Goal: Information Seeking & Learning: Learn about a topic

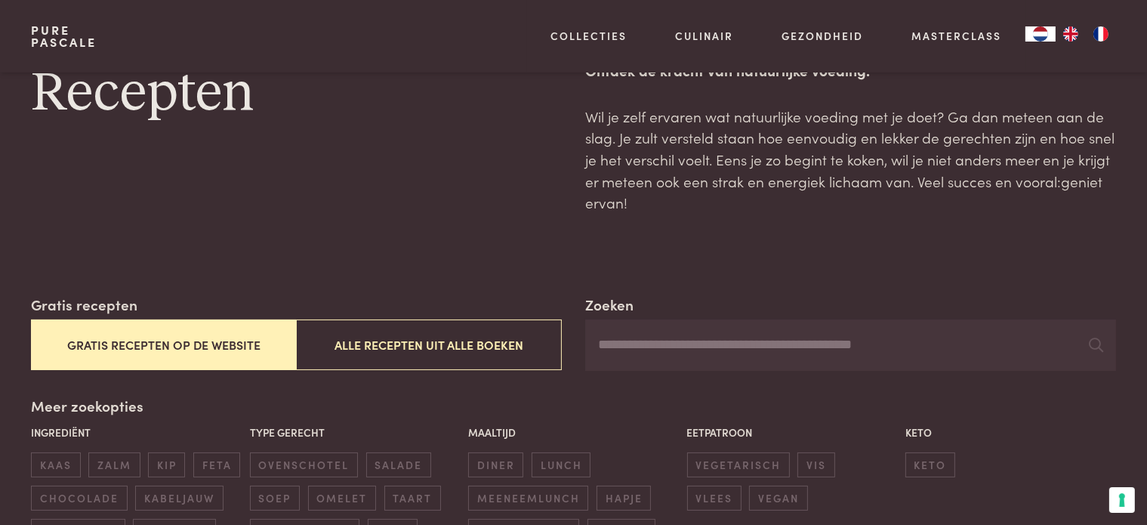
scroll to position [151, 0]
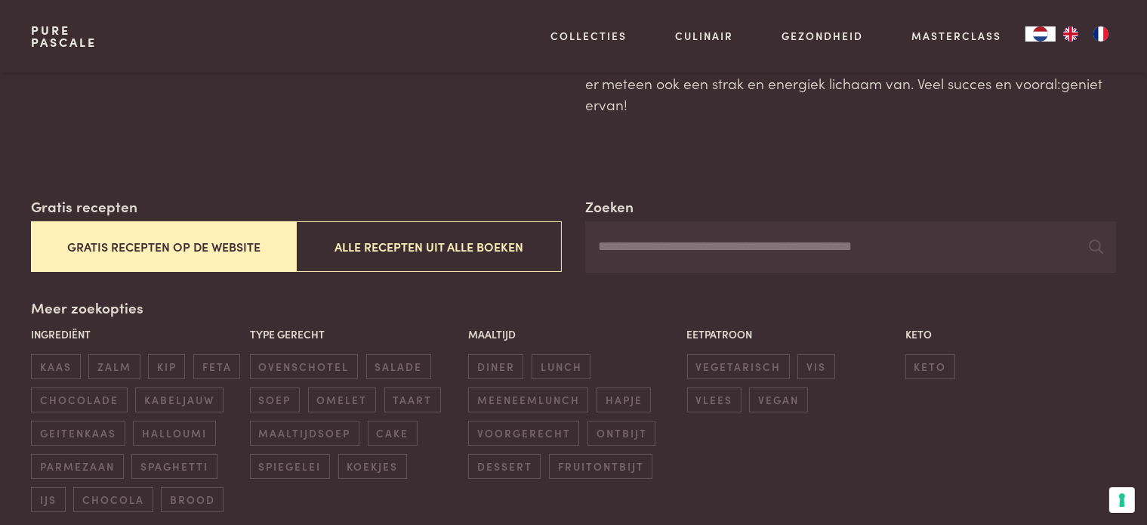
click at [701, 242] on input "Zoeken" at bounding box center [850, 246] width 530 height 51
click at [1099, 243] on icon at bounding box center [1097, 246] width 14 height 14
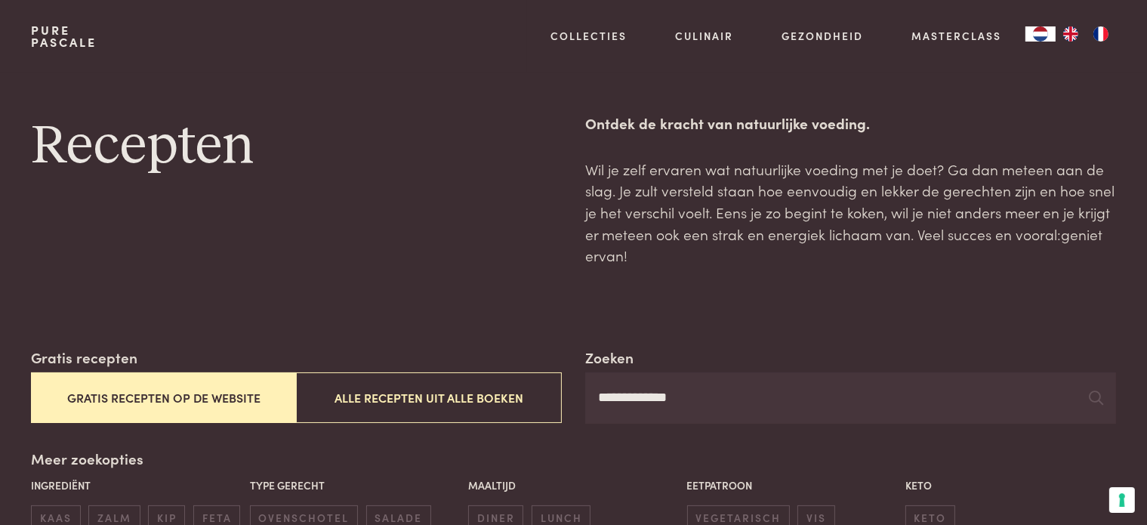
click at [751, 391] on input "**********" at bounding box center [850, 397] width 530 height 51
type input "***"
click at [1093, 402] on icon at bounding box center [1097, 397] width 14 height 14
click at [1092, 402] on icon at bounding box center [1097, 397] width 14 height 14
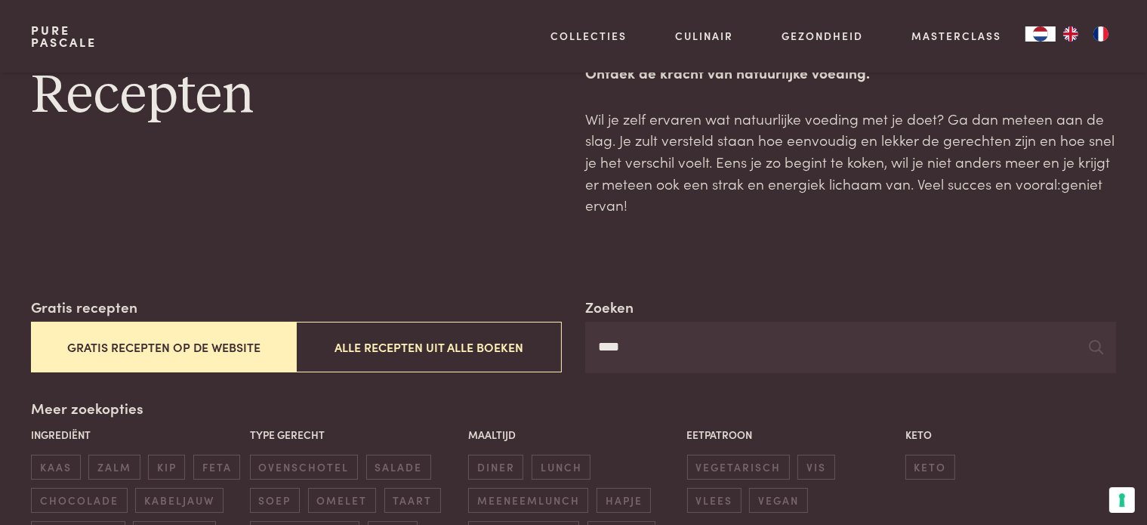
scroll to position [151, 0]
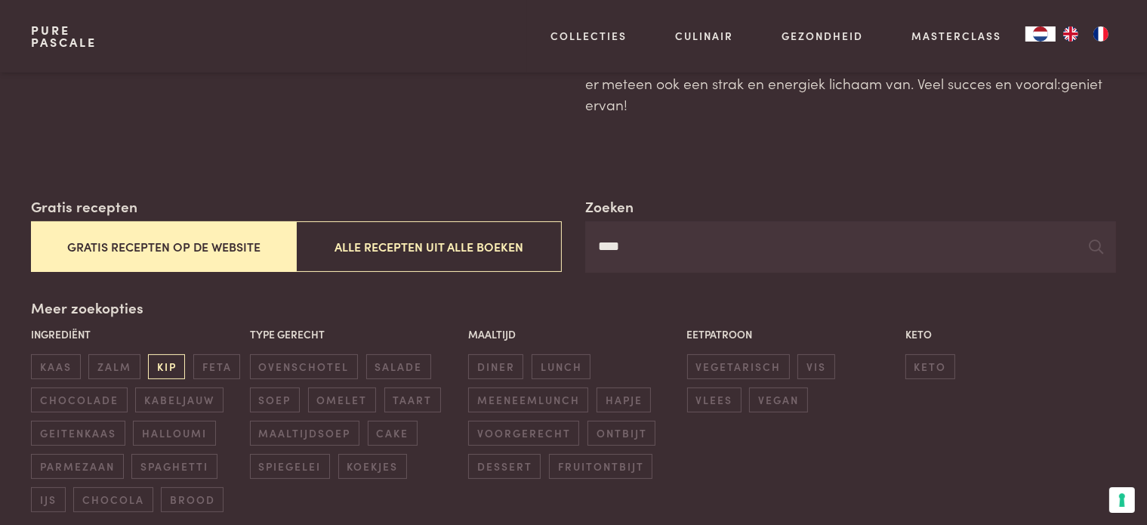
click at [168, 365] on span "kip" at bounding box center [166, 366] width 37 height 25
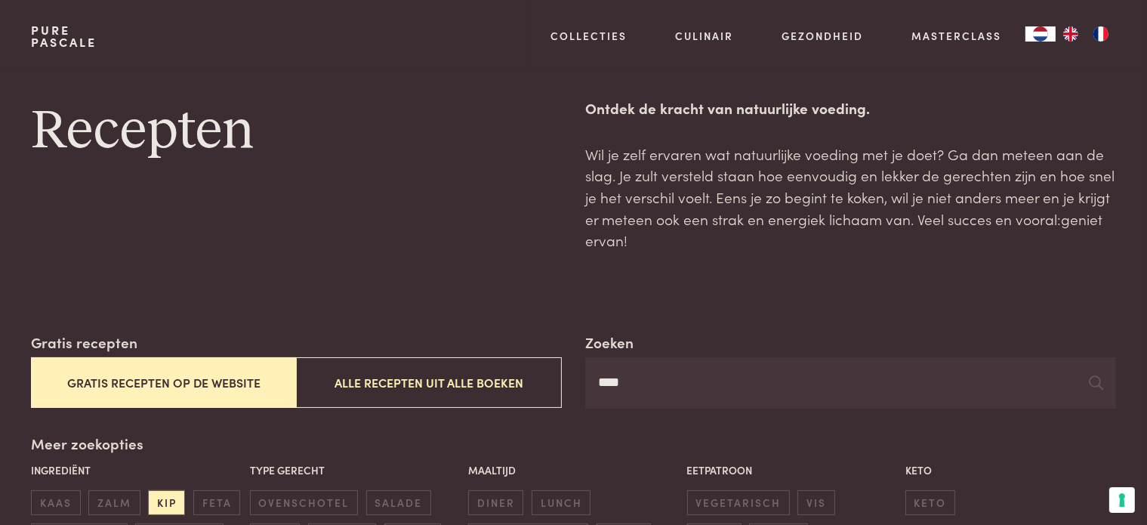
scroll to position [0, 0]
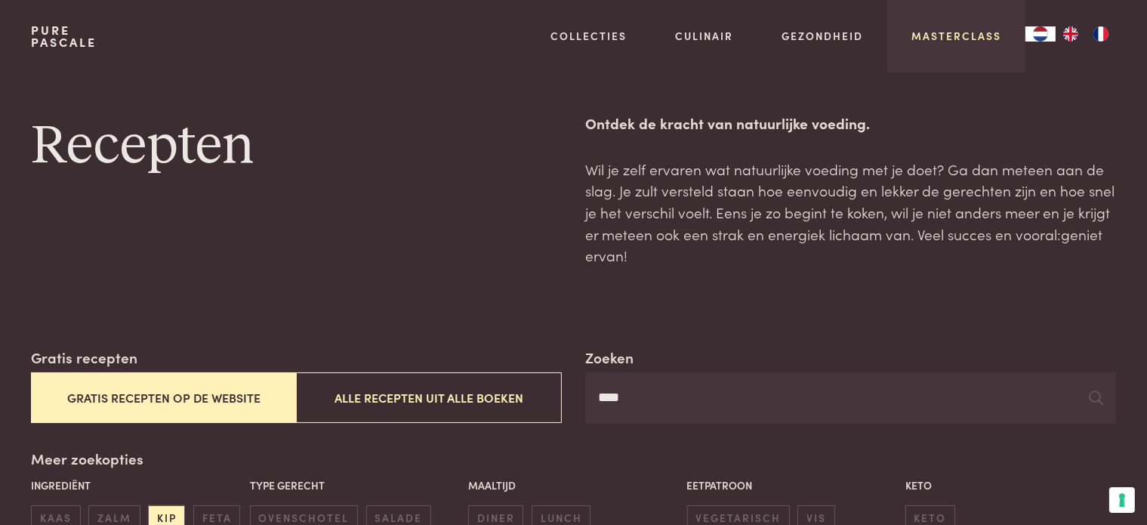
click at [968, 41] on link "Masterclass" at bounding box center [956, 36] width 90 height 16
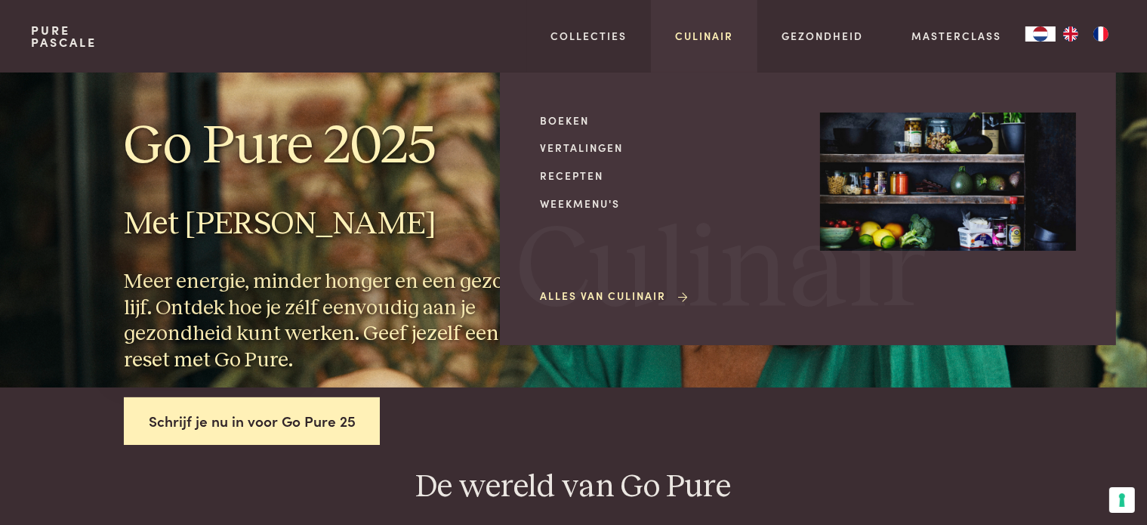
click at [692, 39] on link "Culinair" at bounding box center [704, 36] width 58 height 16
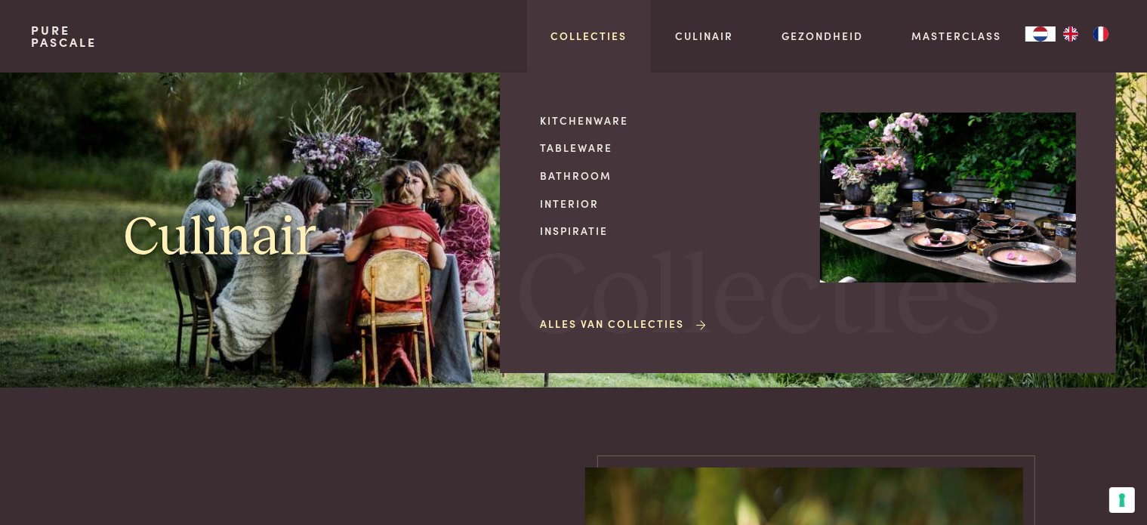
click at [596, 41] on link "Collecties" at bounding box center [589, 36] width 76 height 16
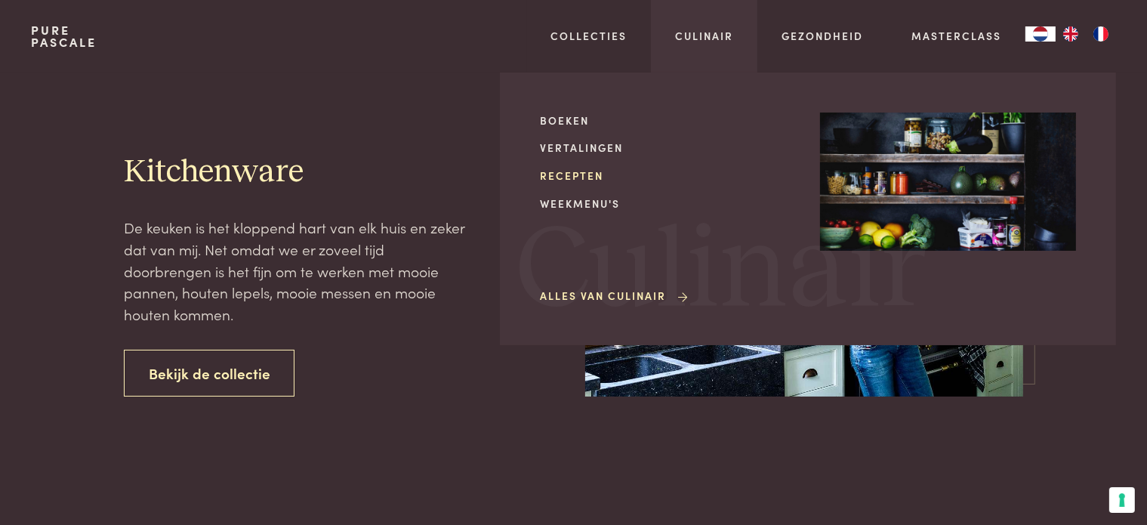
click at [585, 168] on link "Recepten" at bounding box center [668, 176] width 256 height 16
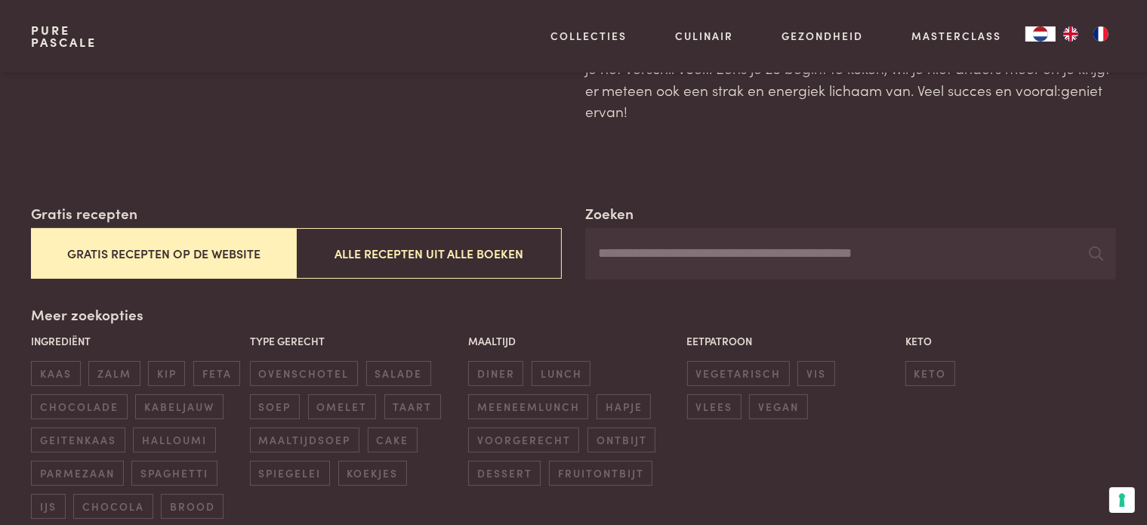
scroll to position [151, 0]
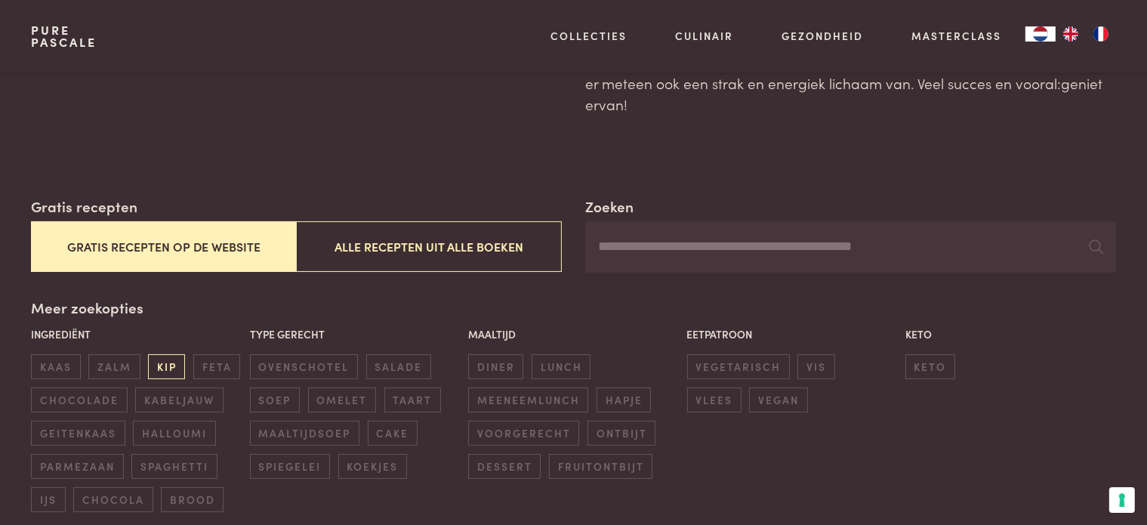
click at [165, 361] on span "kip" at bounding box center [166, 366] width 37 height 25
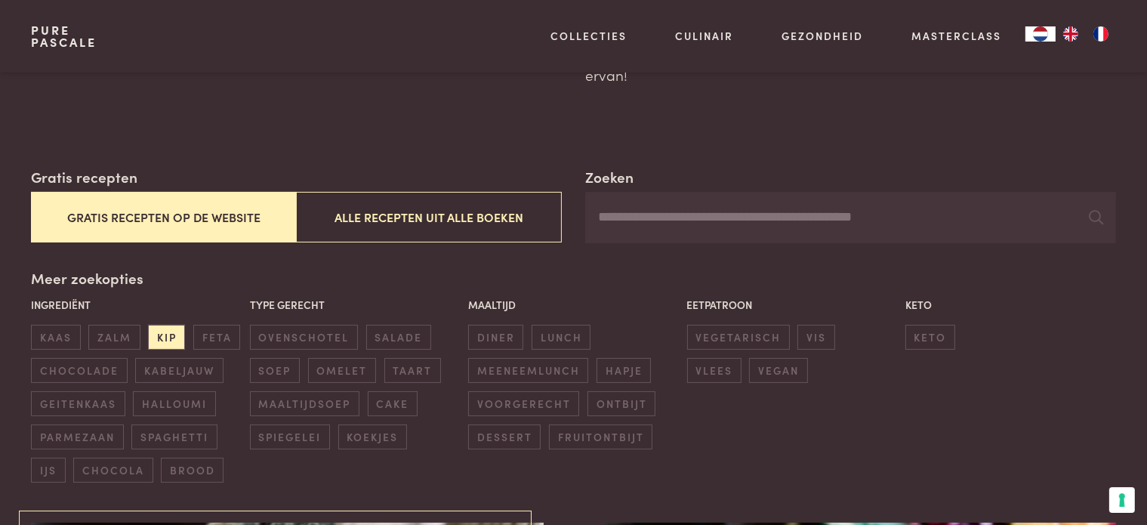
scroll to position [271, 0]
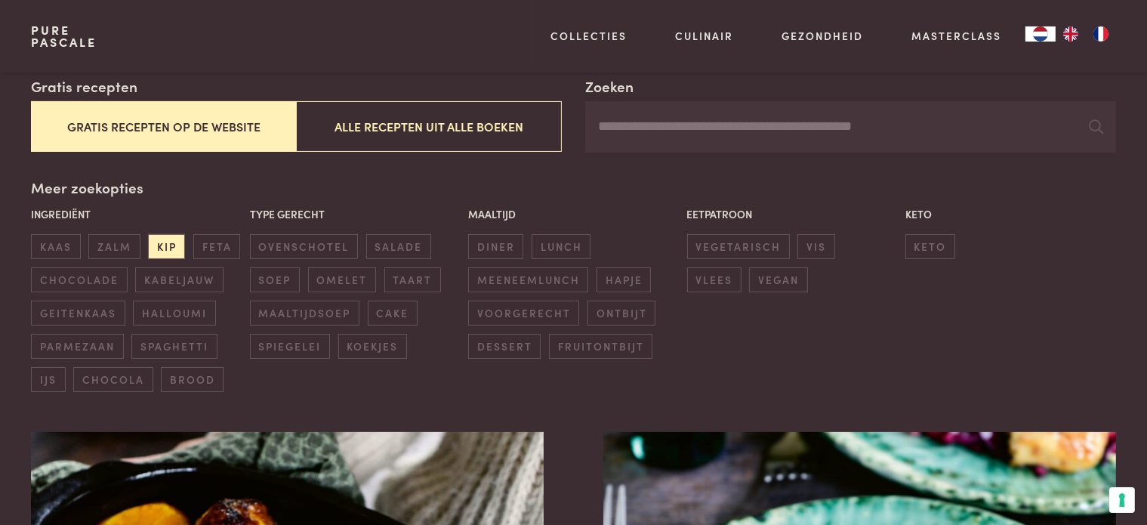
click at [711, 123] on input "Zoeken" at bounding box center [850, 126] width 530 height 51
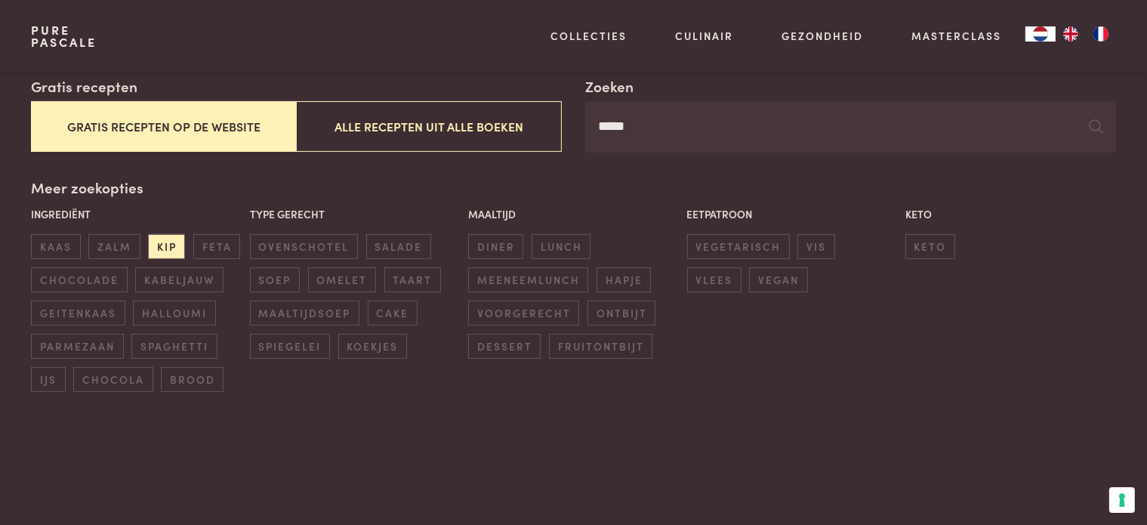
type input "*****"
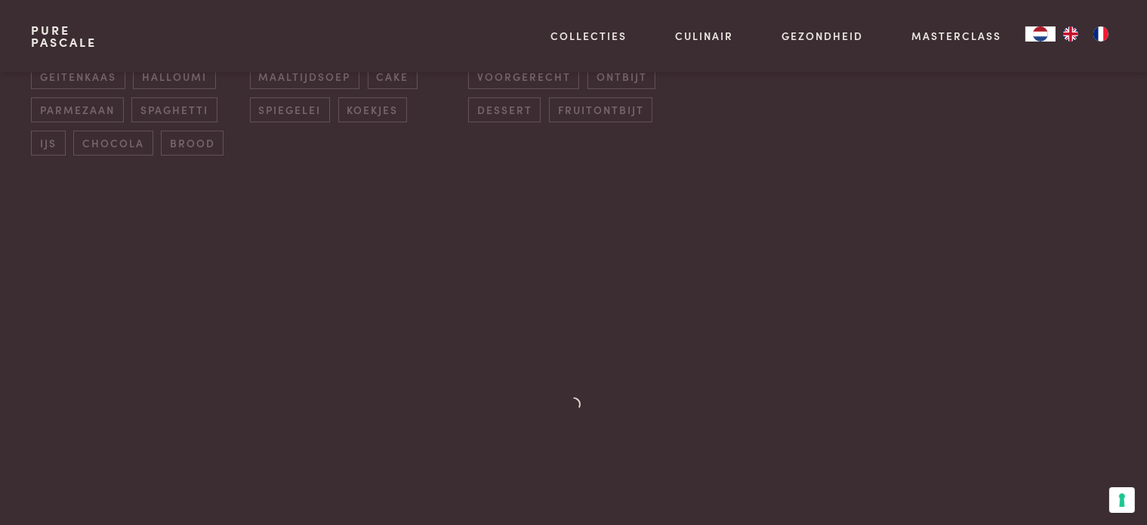
scroll to position [573, 0]
click at [1100, 31] on img "FR" at bounding box center [1101, 33] width 18 height 15
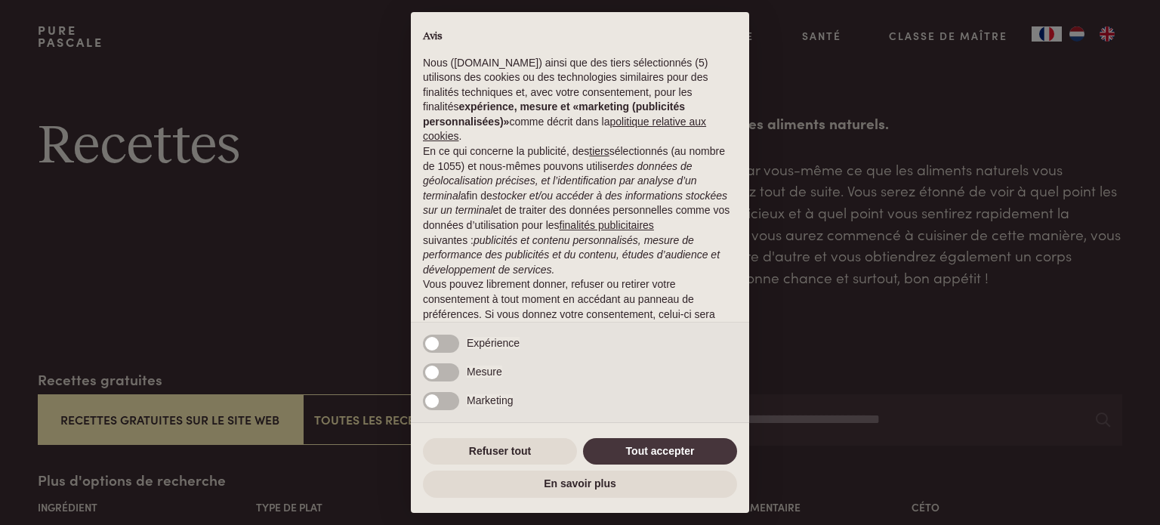
click at [1071, 35] on div "× Avis Nous ([DOMAIN_NAME]) ainsi que des tiers sélectionnés (5) utilisons des …" at bounding box center [580, 262] width 1160 height 525
click at [1108, 35] on div "× Avis Nous ([DOMAIN_NAME]) ainsi que des tiers sélectionnés (5) utilisons des …" at bounding box center [580, 262] width 1160 height 525
click at [1078, 35] on div "× Avis Nous ([DOMAIN_NAME]) ainsi que des tiers sélectionnés (5) utilisons des …" at bounding box center [580, 262] width 1160 height 525
click at [1070, 32] on div "× Avis Nous ([DOMAIN_NAME]) ainsi que des tiers sélectionnés (5) utilisons des …" at bounding box center [580, 262] width 1160 height 525
click at [1079, 35] on div "× Avis Nous ([DOMAIN_NAME]) ainsi que des tiers sélectionnés (5) utilisons des …" at bounding box center [580, 262] width 1160 height 525
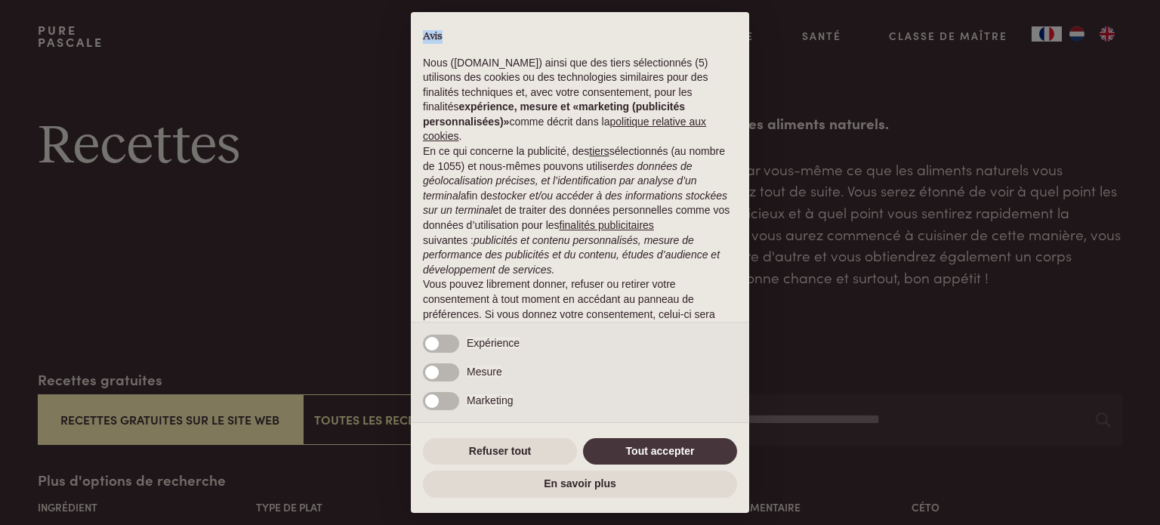
click at [1079, 35] on div "× Avis Nous ([DOMAIN_NAME]) ainsi que des tiers sélectionnés (5) utilisons des …" at bounding box center [580, 262] width 1160 height 525
drag, startPoint x: 1079, startPoint y: 35, endPoint x: 1045, endPoint y: 146, distance: 115.4
click at [1078, 42] on div "× Avis Nous (purepascale.com) ainsi que des tiers sélectionnés (5) utilisons de…" at bounding box center [580, 262] width 1160 height 525
click at [649, 445] on button "Tout accepter" at bounding box center [660, 451] width 154 height 27
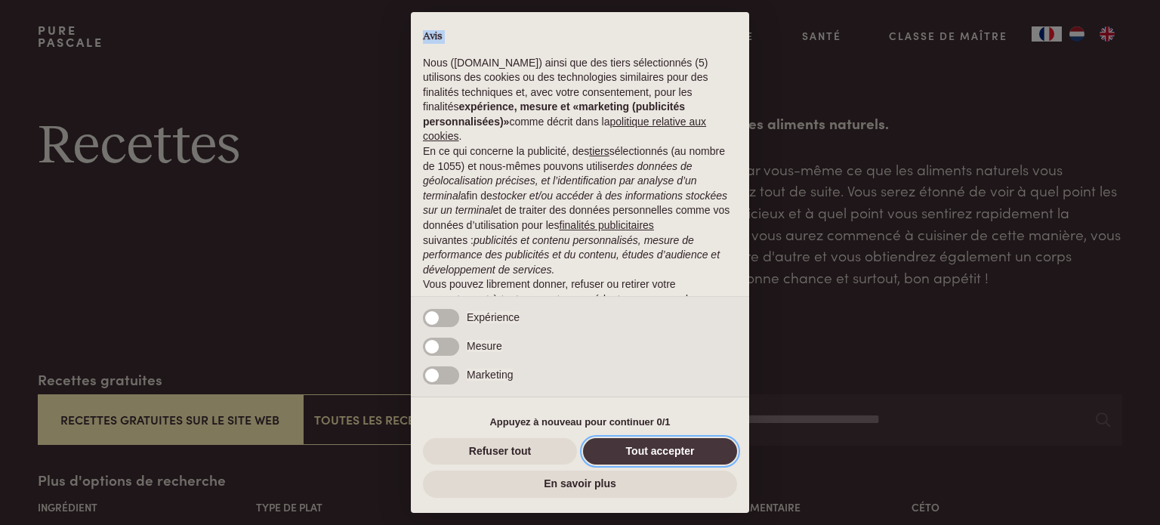
scroll to position [97, 0]
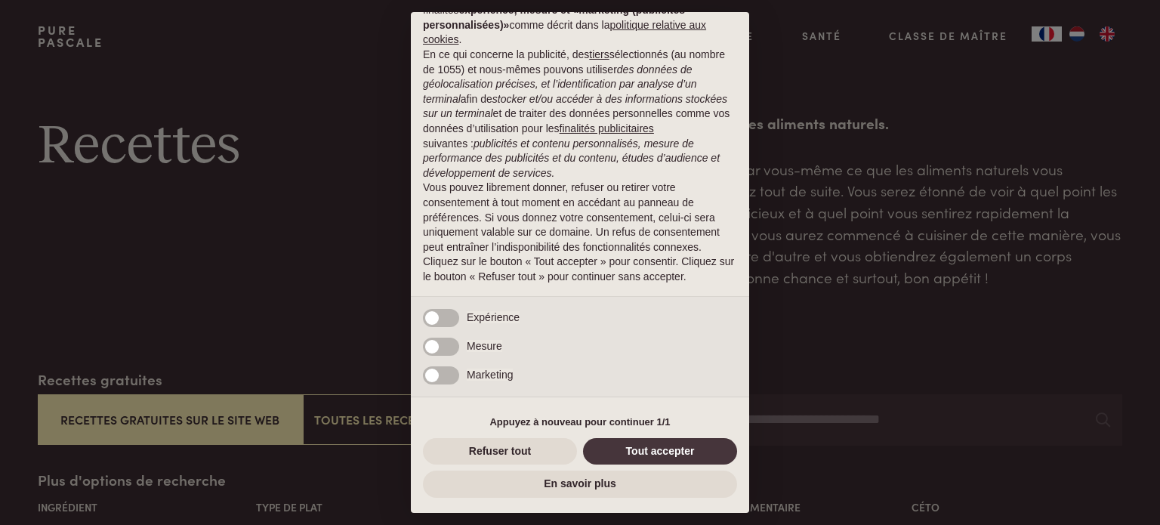
click at [1072, 35] on div "× Avis Nous (purepascale.com) ainsi que des tiers sélectionnés (5) utilisons de…" at bounding box center [580, 262] width 1160 height 525
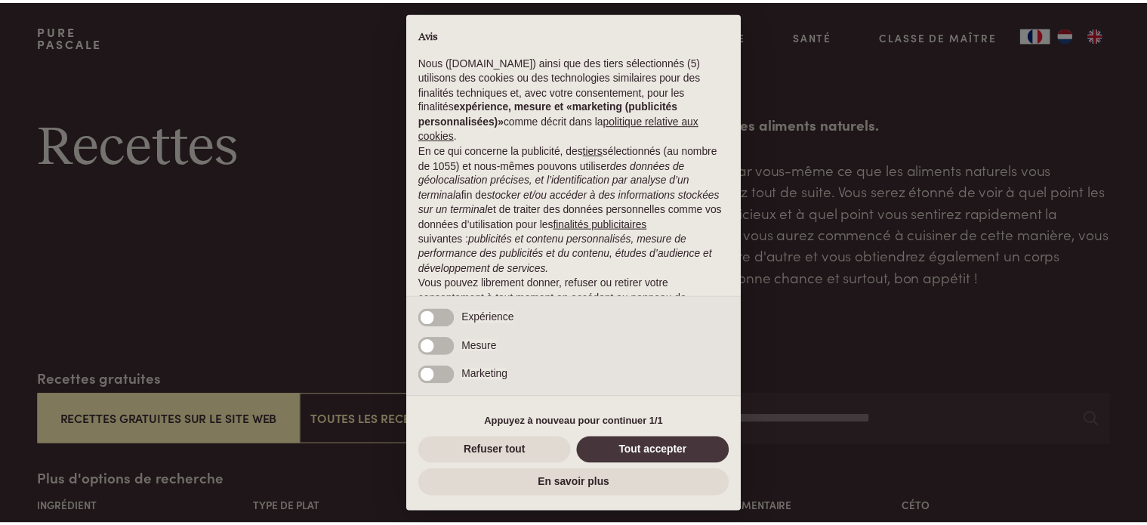
scroll to position [0, 0]
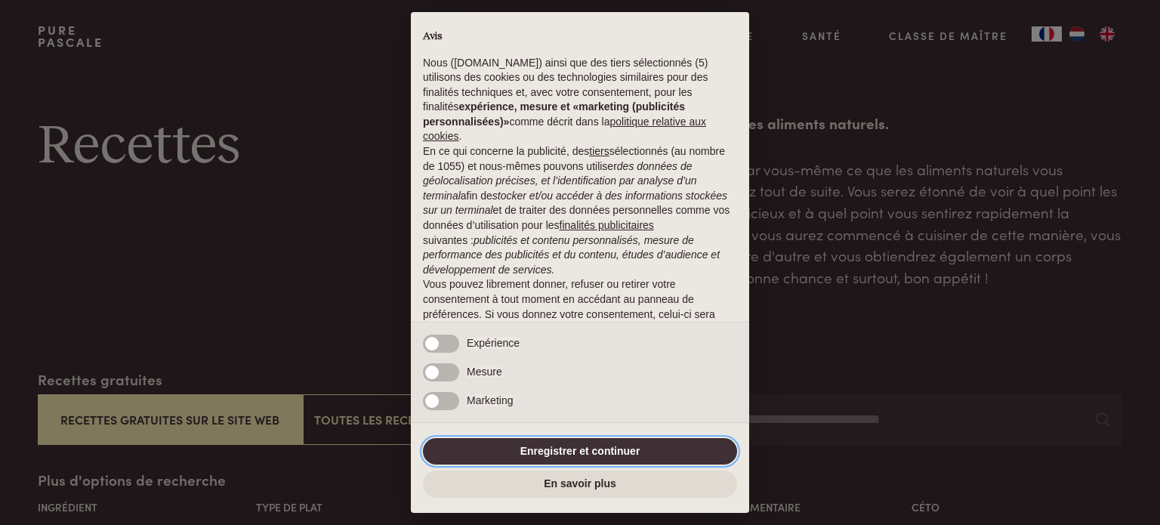
click at [596, 455] on button "Enregistrer et continuer" at bounding box center [580, 451] width 314 height 27
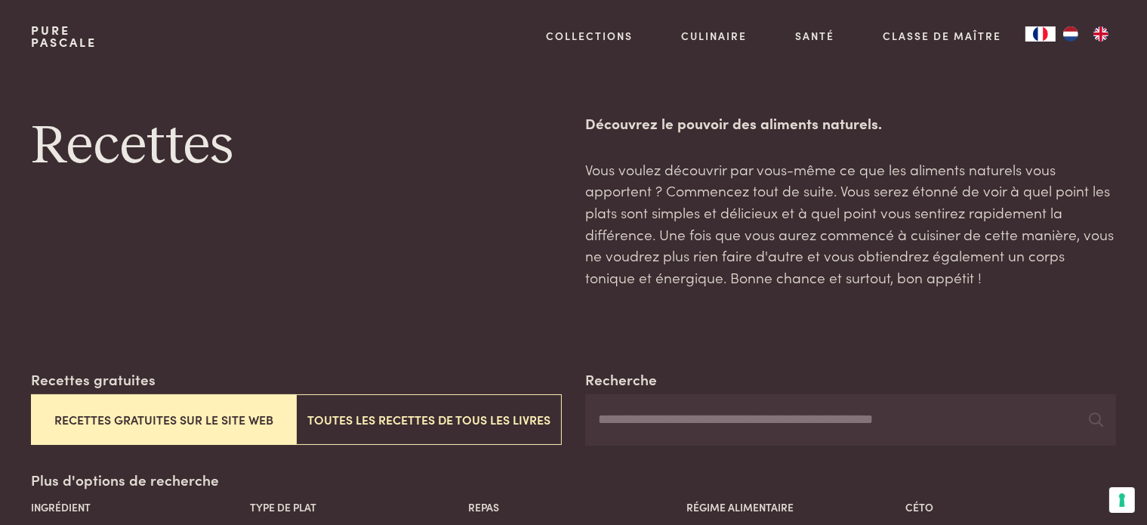
click at [1066, 25] on div at bounding box center [1070, 36] width 91 height 22
click at [1069, 31] on img "NL" at bounding box center [1071, 33] width 18 height 15
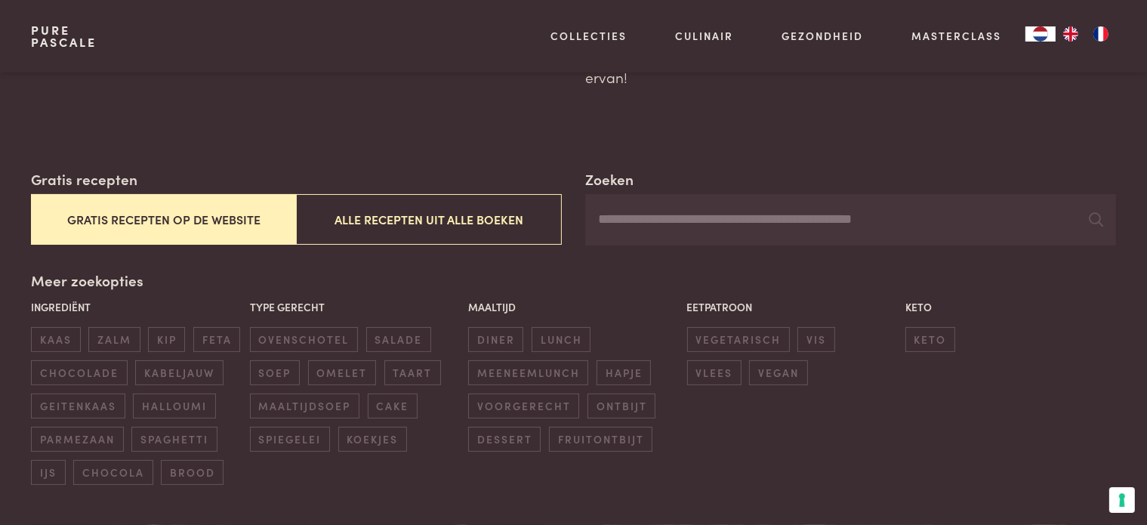
scroll to position [227, 0]
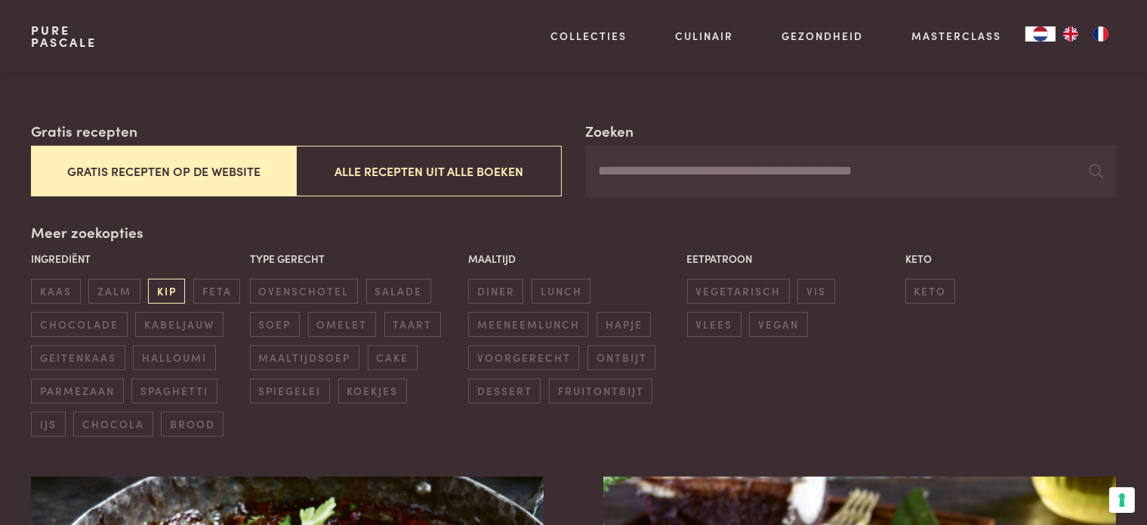
click at [172, 295] on span "kip" at bounding box center [166, 291] width 37 height 25
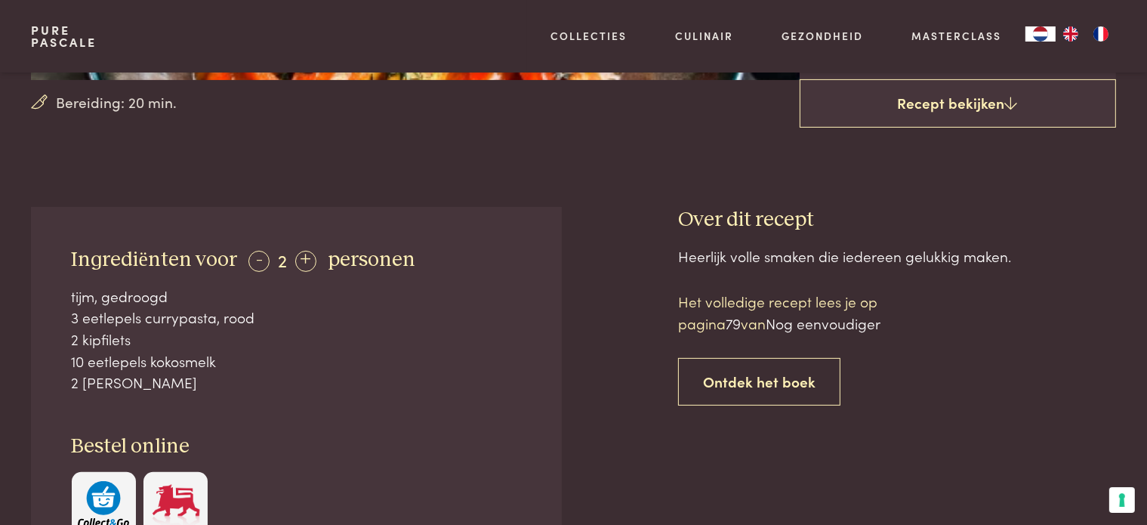
scroll to position [453, 0]
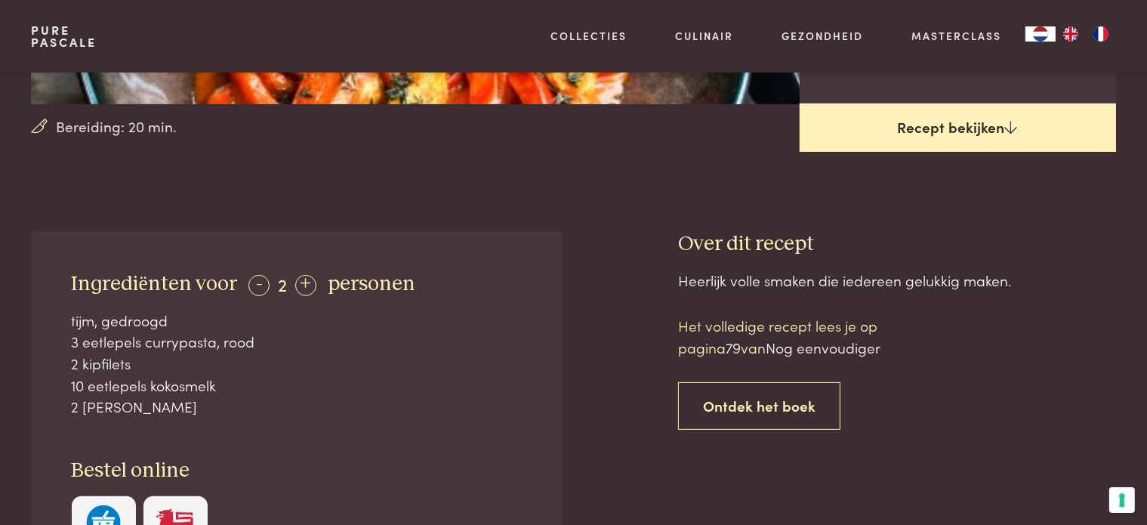
click at [924, 128] on link "Recept bekijken" at bounding box center [958, 127] width 316 height 48
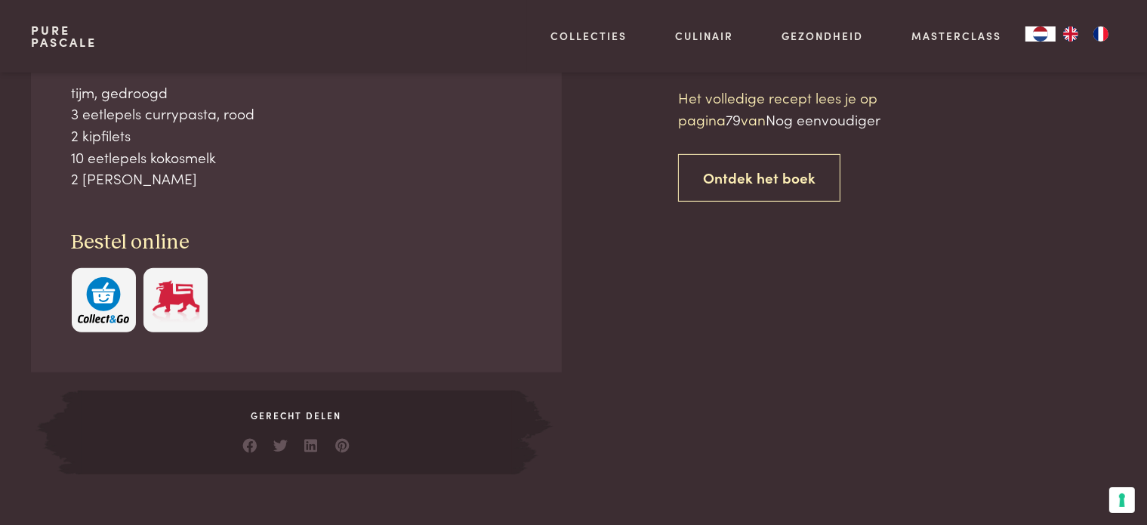
scroll to position [682, 0]
